Goal: Transaction & Acquisition: Purchase product/service

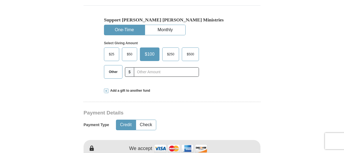
scroll to position [191, 0]
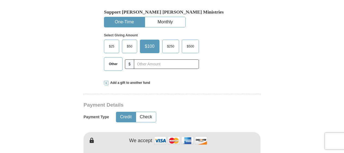
click at [111, 60] on span "Other" at bounding box center [113, 64] width 14 height 8
click at [0, 0] on input "Other" at bounding box center [0, 0] width 0 height 0
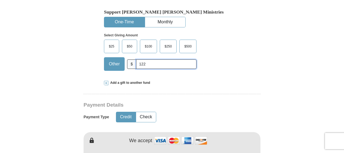
type input "122"
click at [256, 51] on div "Support [PERSON_NAME] [PERSON_NAME] Ministries One-Time Monthly Select Giving A…" at bounding box center [172, 37] width 177 height 78
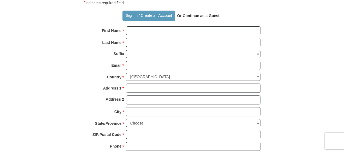
scroll to position [408, 0]
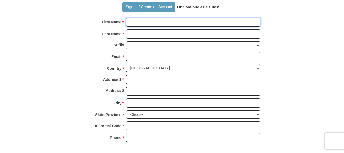
click at [147, 18] on input "First Name *" at bounding box center [193, 22] width 134 height 9
type input "[PERSON_NAME]"
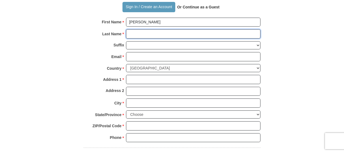
type input "[PERSON_NAME]"
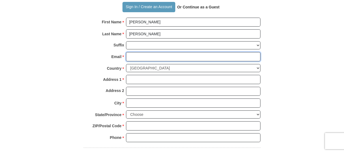
type input "[PERSON_NAME][EMAIL_ADDRESS][PERSON_NAME][DOMAIN_NAME]"
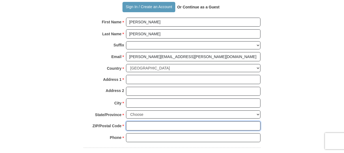
type input "36507"
type input "+1 (251) 422-61"
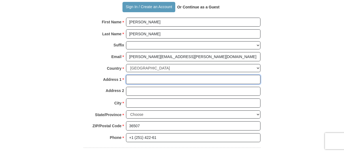
click at [152, 75] on input "Address 1 *" at bounding box center [193, 79] width 134 height 9
type input "[STREET_ADDRESS]"
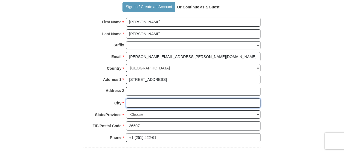
type input "Bay Minette"
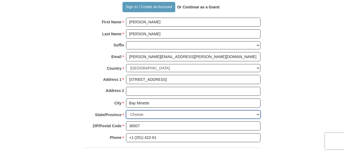
select select "AL"
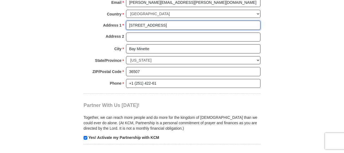
scroll to position [490, 0]
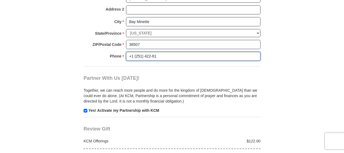
click at [164, 52] on input "+1 (251) 422-61" at bounding box center [193, 56] width 134 height 9
click at [168, 52] on input "+1 (251) 422-61" at bounding box center [193, 56] width 134 height 9
drag, startPoint x: 160, startPoint y: 42, endPoint x: 128, endPoint y: 40, distance: 32.2
click at [128, 52] on input "+1 (251) 422-61" at bounding box center [193, 56] width 134 height 9
type input "2514226146"
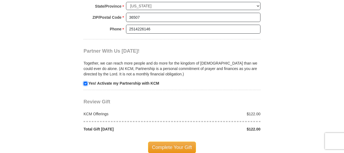
click at [84, 82] on input "checkbox" at bounding box center [86, 84] width 4 height 4
checkbox input "false"
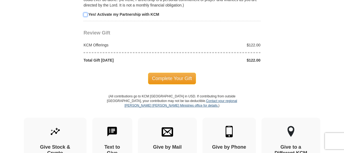
scroll to position [599, 0]
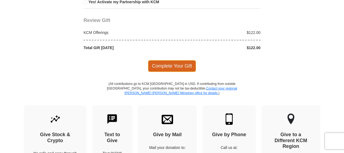
click at [186, 60] on span "Complete Your Gift" at bounding box center [172, 65] width 48 height 11
